Goal: Complete application form: Complete application form

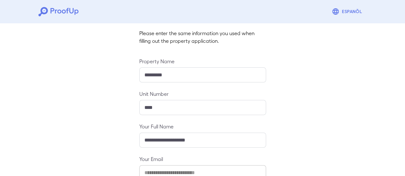
scroll to position [113, 0]
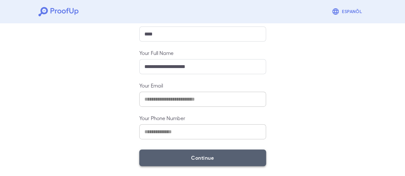
click at [239, 157] on button "Continue" at bounding box center [202, 158] width 127 height 17
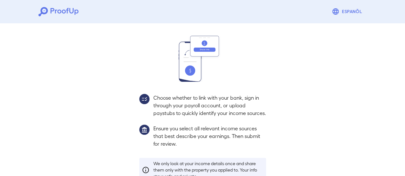
scroll to position [104, 0]
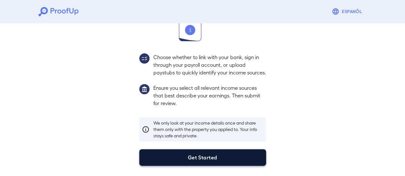
click at [231, 155] on button "Get Started" at bounding box center [202, 157] width 127 height 17
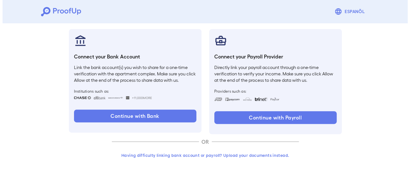
scroll to position [68, 0]
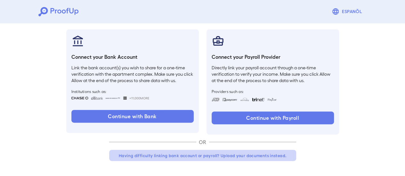
click at [223, 154] on button "Having difficulty linking bank account or payroll? Upload your documents instea…" at bounding box center [202, 156] width 187 height 12
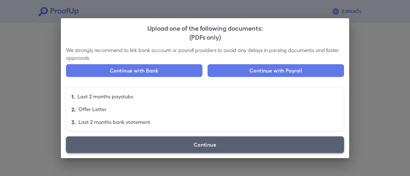
click at [218, 144] on label "Continue" at bounding box center [205, 145] width 278 height 17
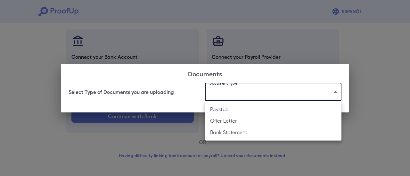
click at [221, 94] on body "Espanõl Go back How Would You Like to Verify Your Income? There are multiple wa…" at bounding box center [205, 54] width 410 height 245
click at [232, 112] on li "Paystub" at bounding box center [273, 110] width 136 height 12
type input "*******"
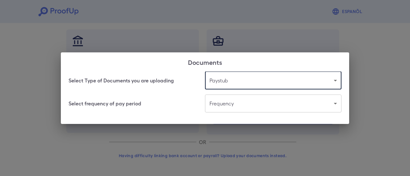
click at [232, 107] on body "Espanõl Go back How Would You Like to Verify Your Income? There are multiple wa…" at bounding box center [205, 54] width 410 height 245
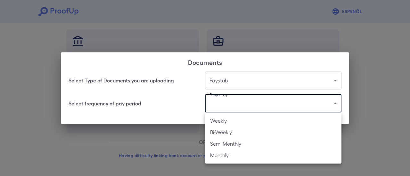
click at [231, 153] on li "Monthly" at bounding box center [273, 156] width 136 height 12
type input "*******"
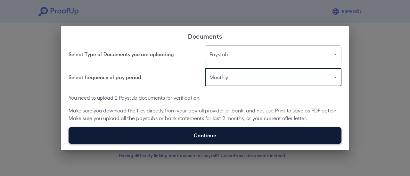
click at [235, 135] on label "Continue" at bounding box center [204, 135] width 273 height 17
click at [69, 144] on input "Continue" at bounding box center [68, 144] width 0 height 0
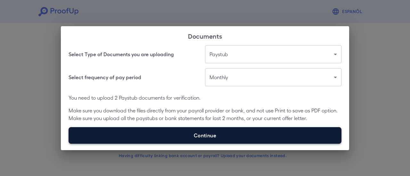
type input "**********"
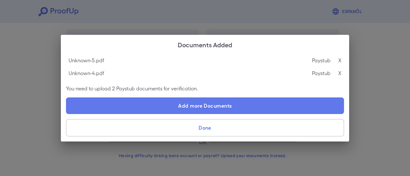
click at [248, 129] on button "Done" at bounding box center [205, 127] width 278 height 17
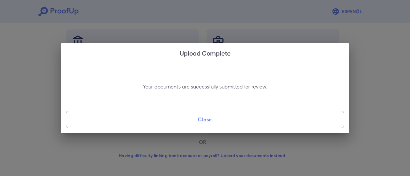
click at [240, 123] on button "Close" at bounding box center [205, 119] width 278 height 17
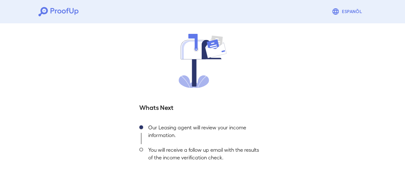
scroll to position [69, 0]
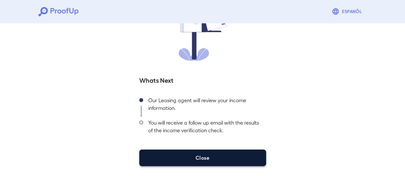
click at [214, 152] on button "Close" at bounding box center [202, 158] width 127 height 17
